Goal: Information Seeking & Learning: Learn about a topic

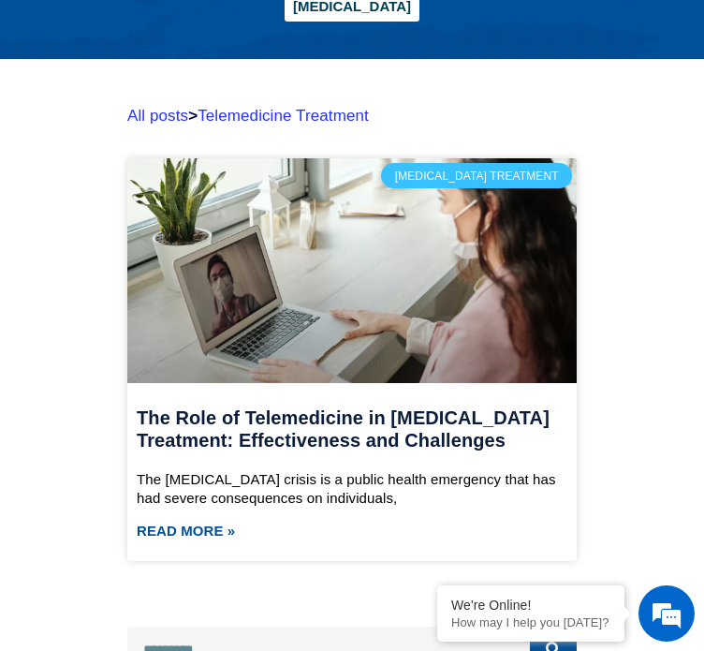
scroll to position [442, 0]
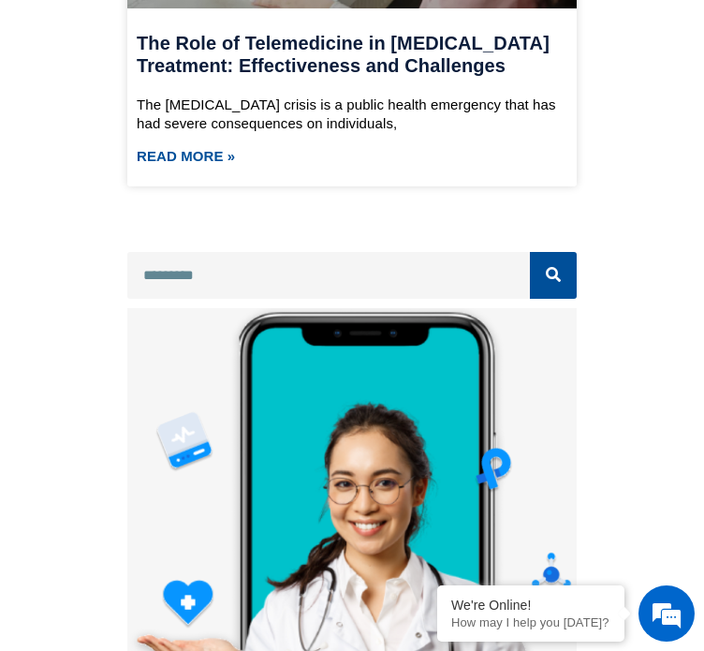
scroll to position [820, 0]
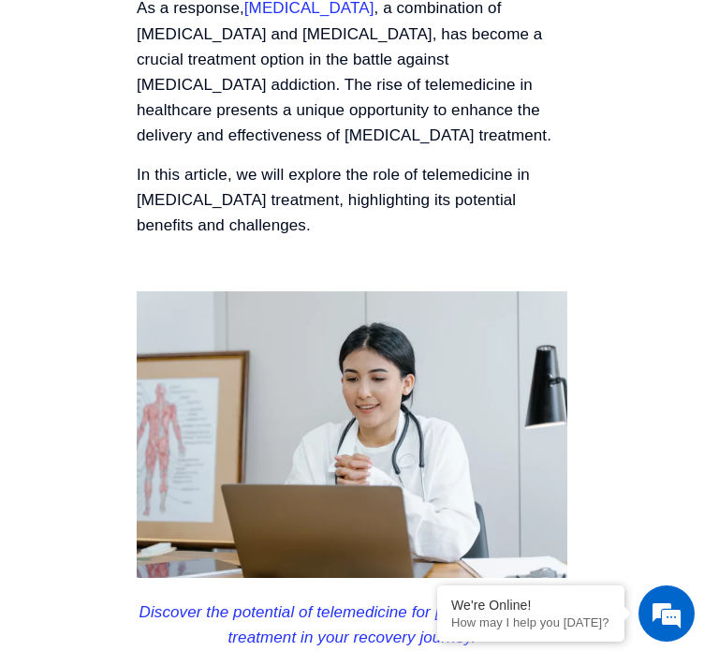
scroll to position [1064, 0]
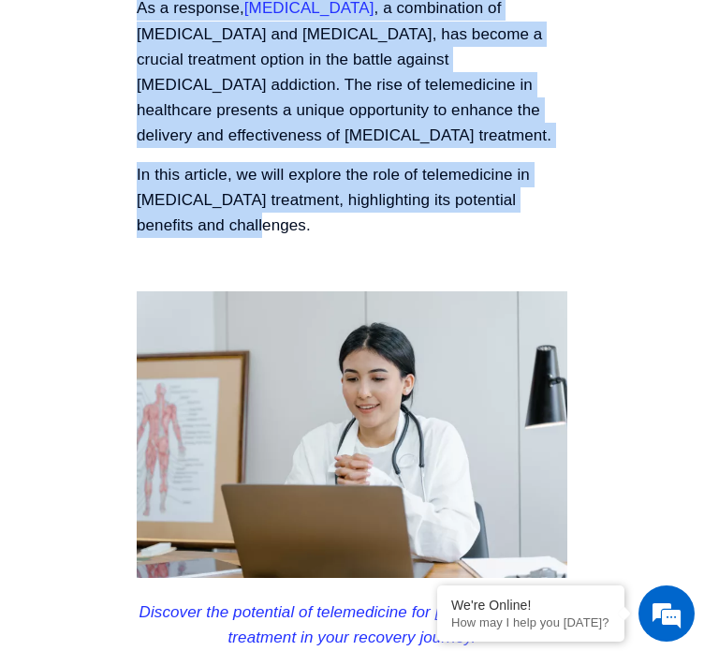
drag, startPoint x: 145, startPoint y: 386, endPoint x: 7, endPoint y: 194, distance: 236.3
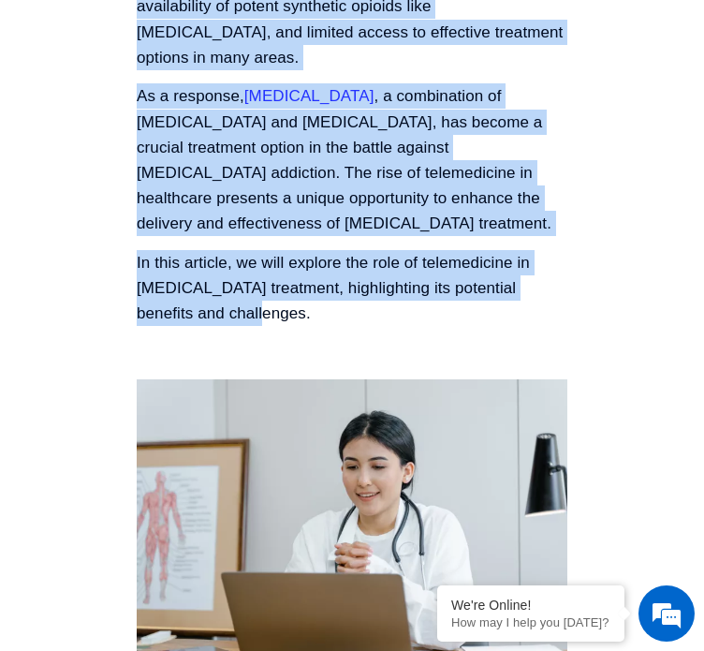
scroll to position [974, 0]
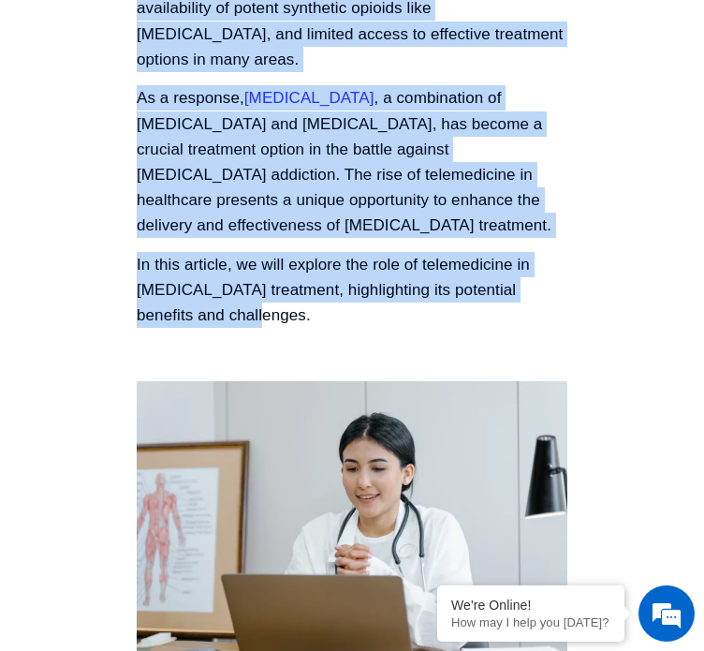
click at [244, 238] on p "As a response, [MEDICAL_DATA] , a combination of [MEDICAL_DATA] and [MEDICAL_DA…" at bounding box center [352, 161] width 431 height 153
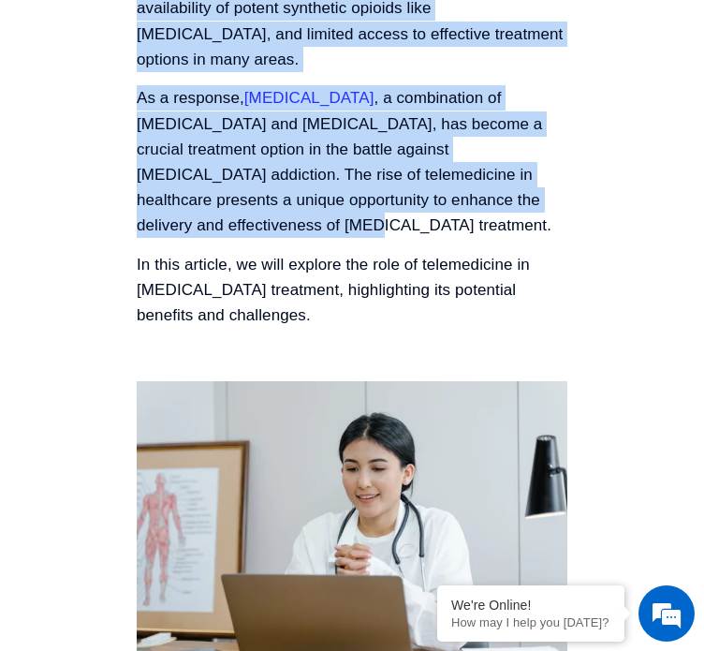
drag, startPoint x: 488, startPoint y: 420, endPoint x: 13, endPoint y: 231, distance: 510.9
copy div "The [MEDICAL_DATA] crisis is a public health emergency that has had severe cons…"
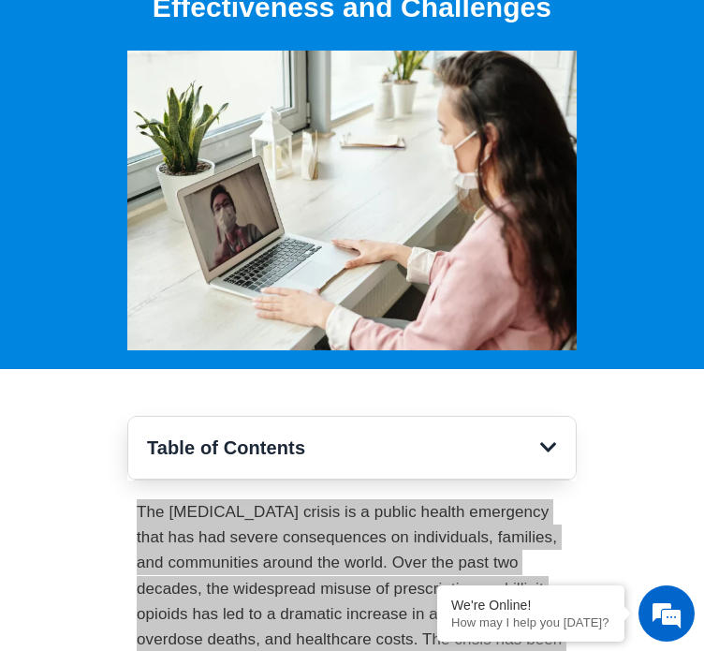
scroll to position [0, 0]
